Goal: Transaction & Acquisition: Purchase product/service

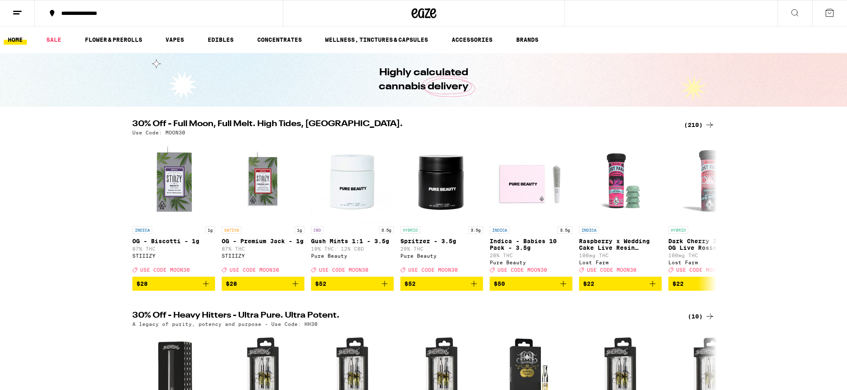
click at [799, 12] on icon at bounding box center [795, 13] width 10 height 10
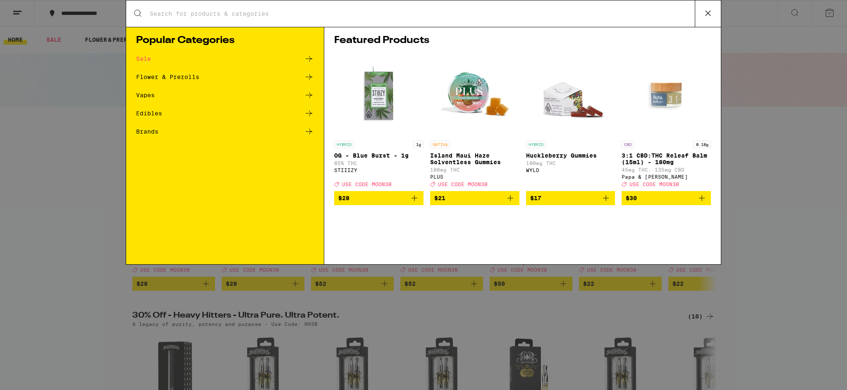
click at [182, 11] on input "Search for Products" at bounding box center [422, 13] width 546 height 7
type input "garlic starship"
